Goal: Task Accomplishment & Management: Manage account settings

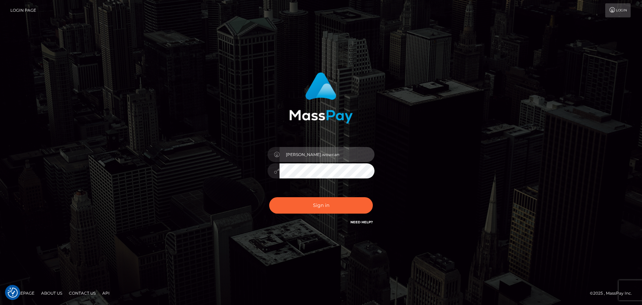
click at [329, 152] on input "[PERSON_NAME].wowcan" at bounding box center [327, 154] width 95 height 15
type input "[PERSON_NAME].rollacan"
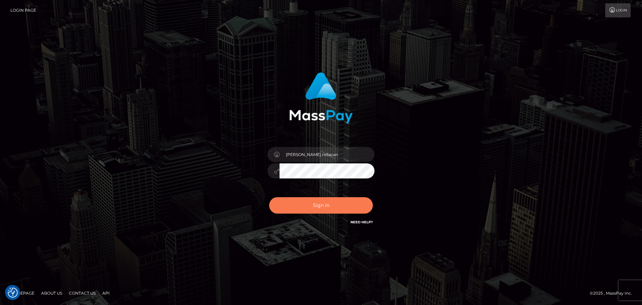
click at [328, 207] on button "Sign in" at bounding box center [321, 205] width 104 height 16
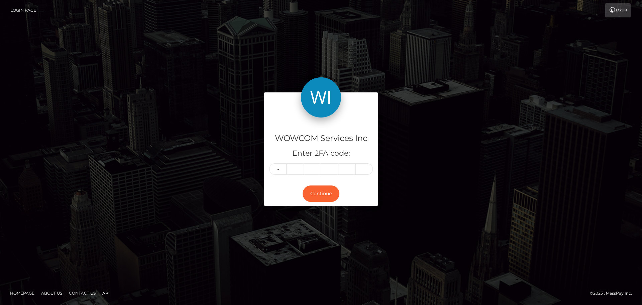
type input "9"
type input "1"
type input "8"
type input "3"
type input "6"
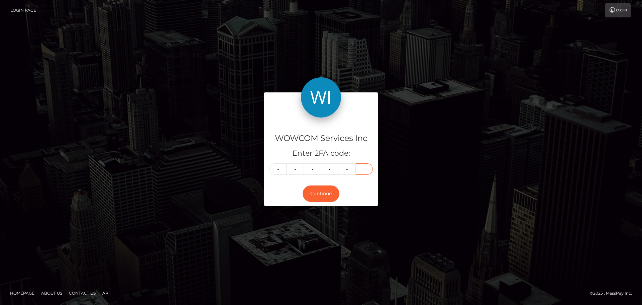
type input "3"
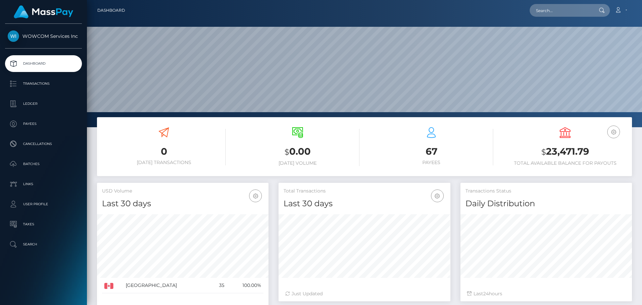
scroll to position [119, 172]
drag, startPoint x: 589, startPoint y: 152, endPoint x: 546, endPoint y: 152, distance: 43.1
click at [546, 152] on h3 "$ 23,471.79" at bounding box center [565, 152] width 124 height 14
copy h3 "23,471.79"
